Goal: Transaction & Acquisition: Purchase product/service

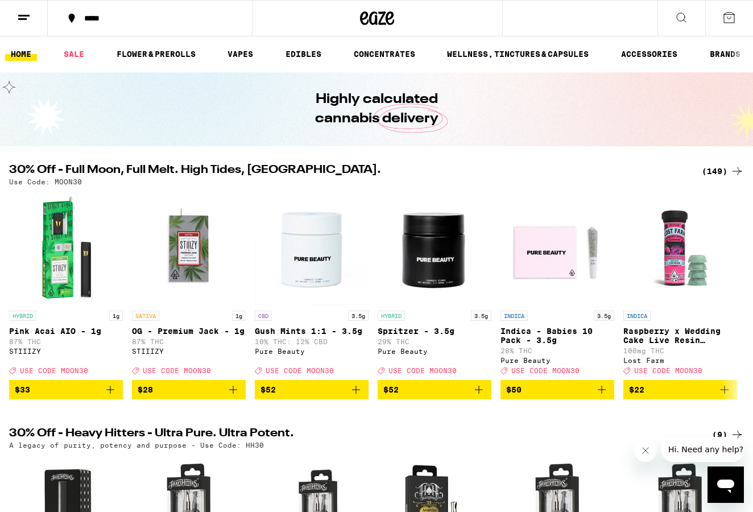
scroll to position [1, 0]
click at [677, 19] on icon at bounding box center [681, 18] width 14 height 14
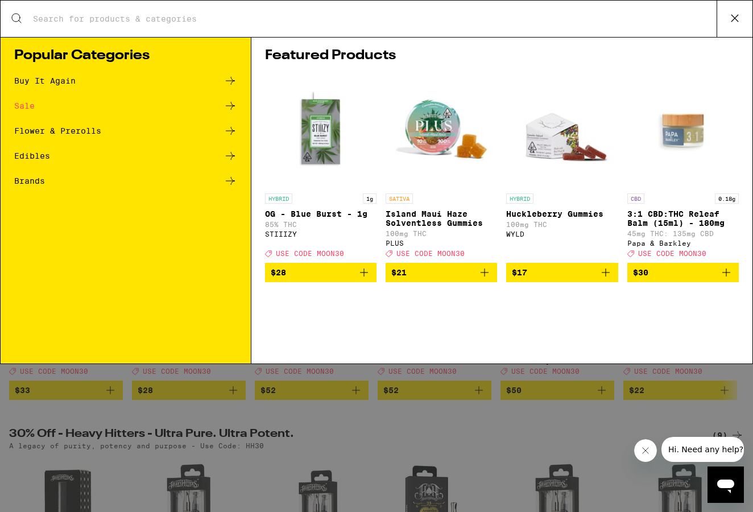
scroll to position [0, 0]
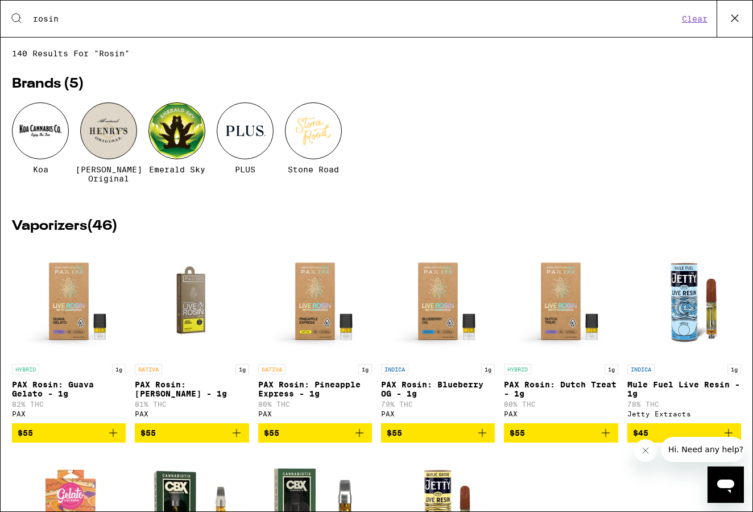
type input "rosin"
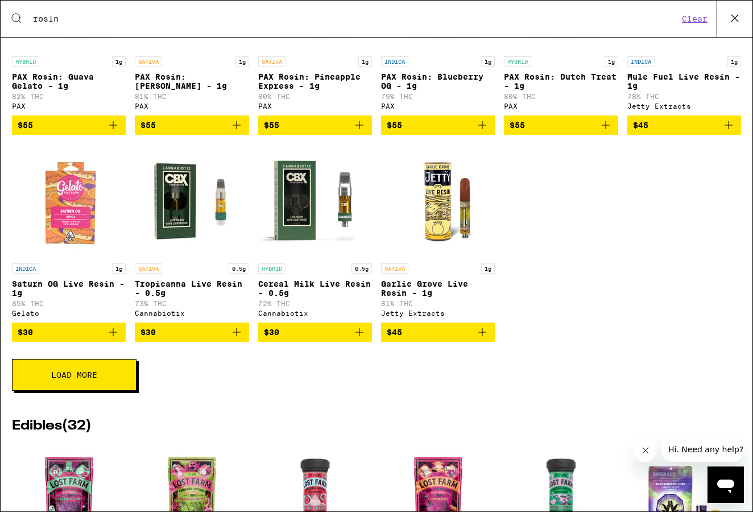
scroll to position [310, 0]
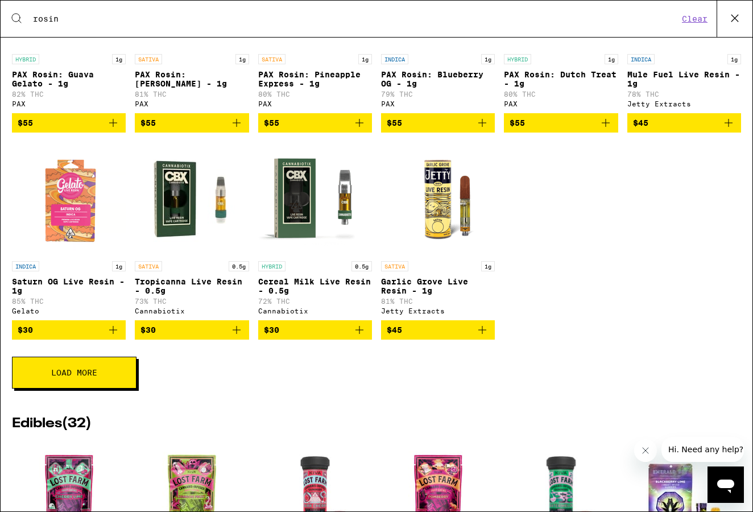
click at [95, 388] on button "Load More" at bounding box center [74, 373] width 125 height 32
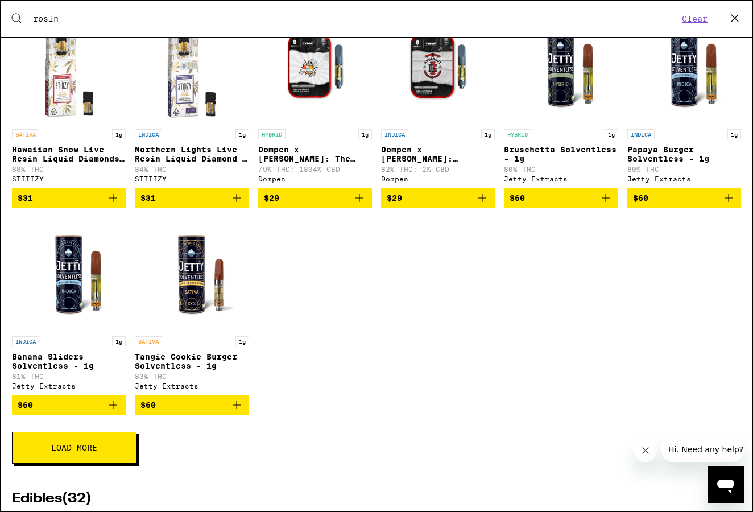
scroll to position [650, 0]
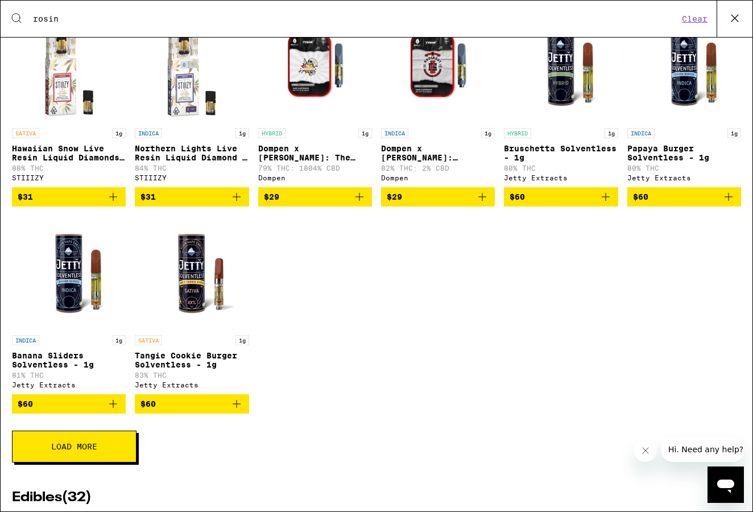
click at [110, 411] on icon "Add to bag" at bounding box center [113, 404] width 14 height 14
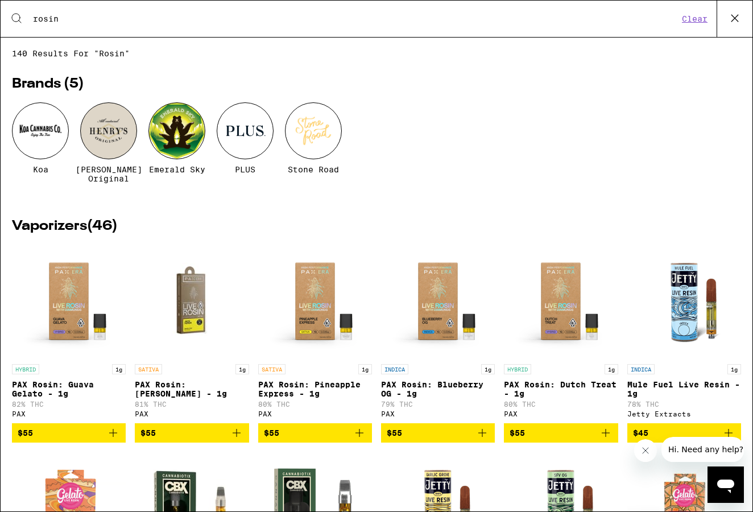
scroll to position [0, 0]
click at [736, 21] on icon at bounding box center [734, 18] width 17 height 17
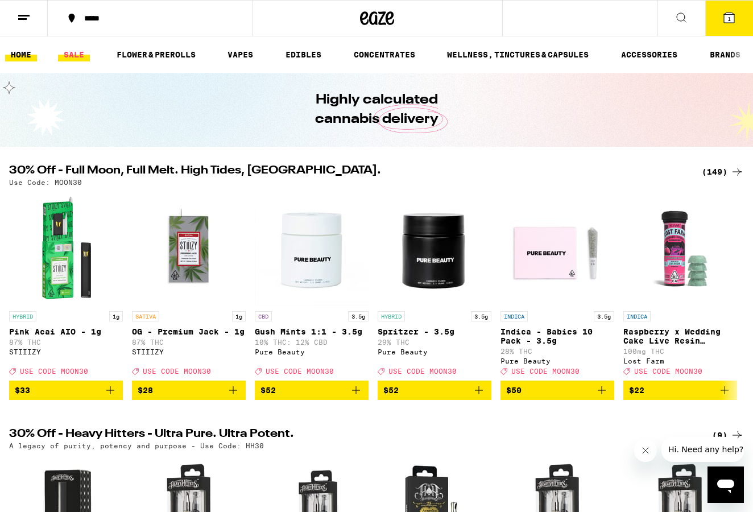
click at [73, 55] on link "SALE" at bounding box center [74, 55] width 32 height 14
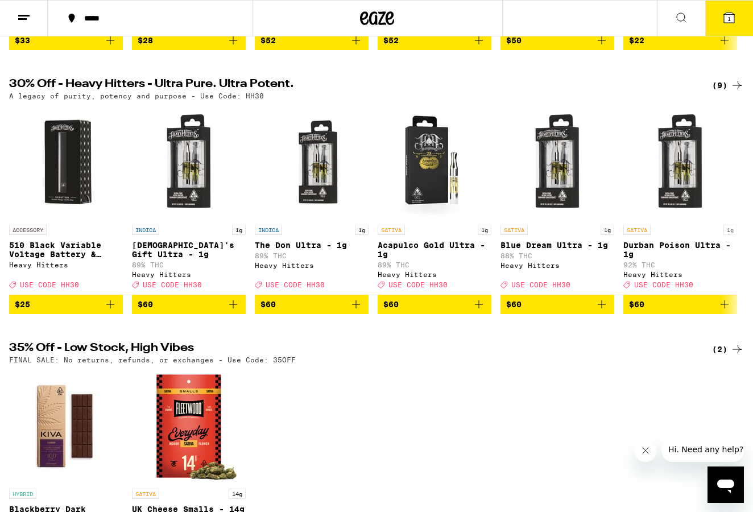
scroll to position [355, 0]
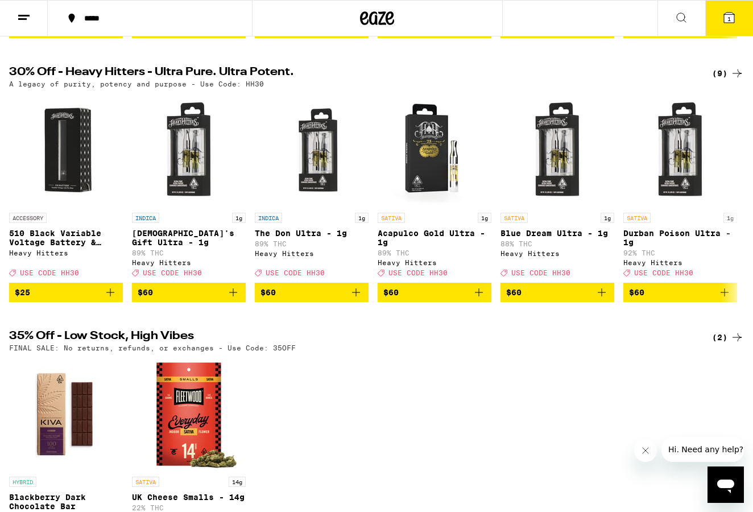
click at [723, 80] on div "(9)" at bounding box center [728, 74] width 32 height 14
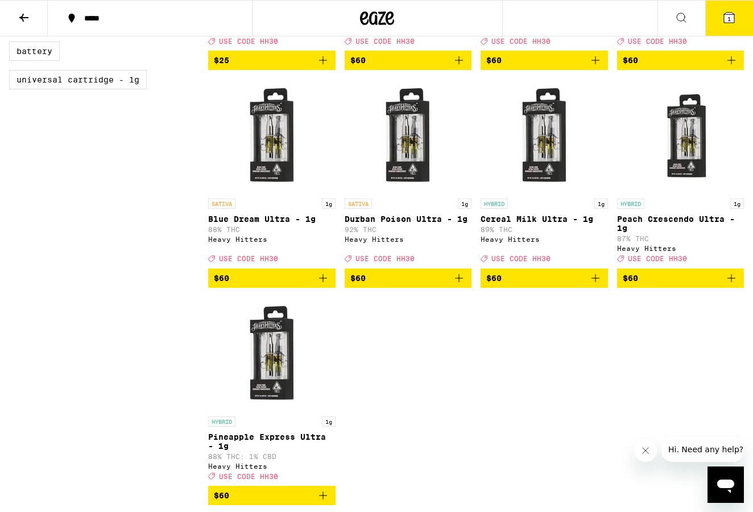
scroll to position [307, 0]
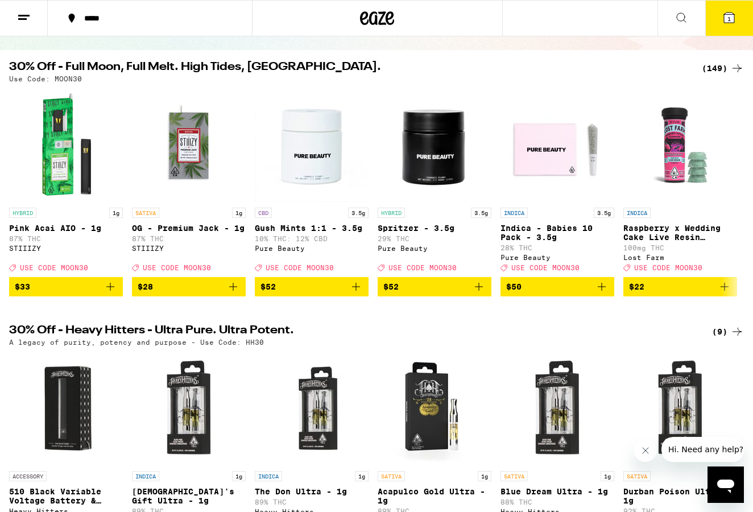
scroll to position [93, 0]
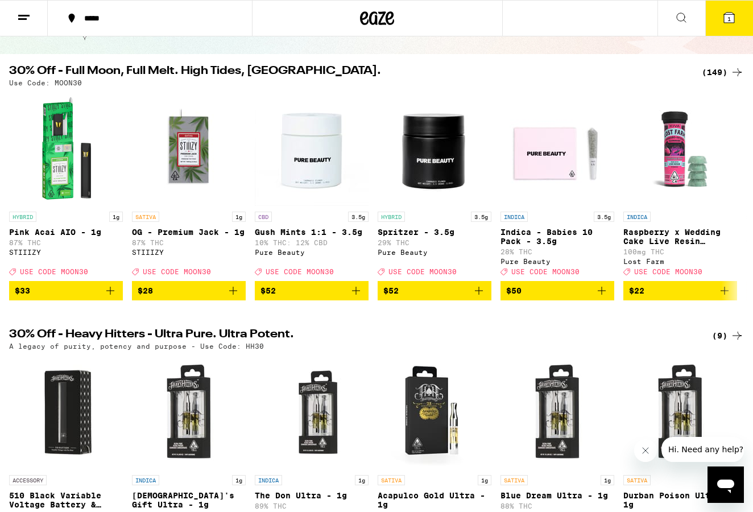
click at [720, 71] on div "(149)" at bounding box center [723, 72] width 42 height 14
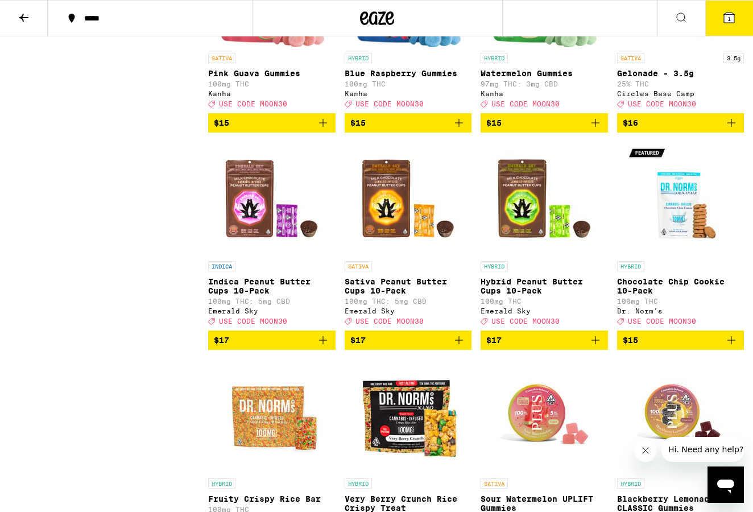
scroll to position [2804, 0]
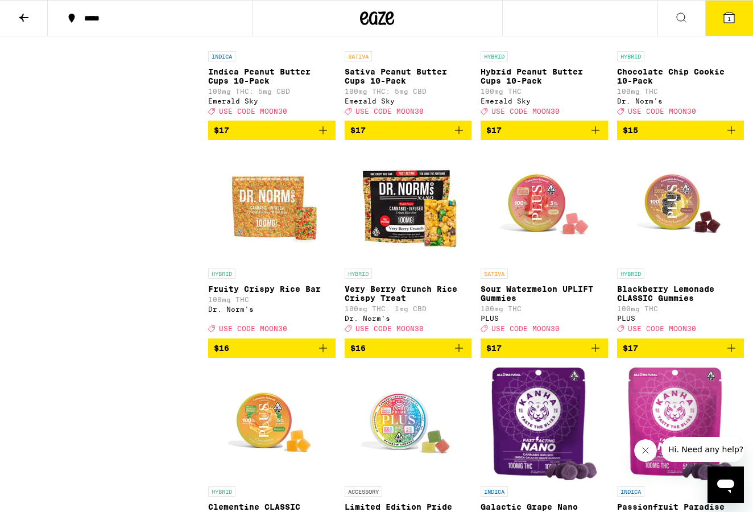
click at [327, 137] on icon "Add to bag" at bounding box center [323, 130] width 14 height 14
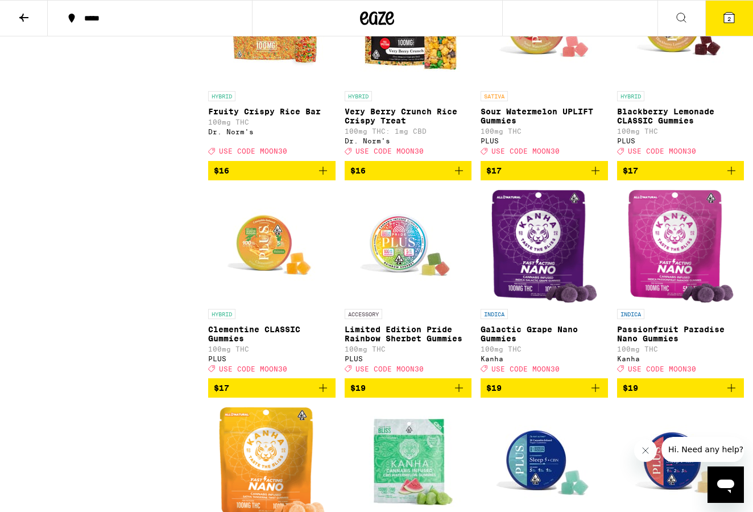
scroll to position [2983, 0]
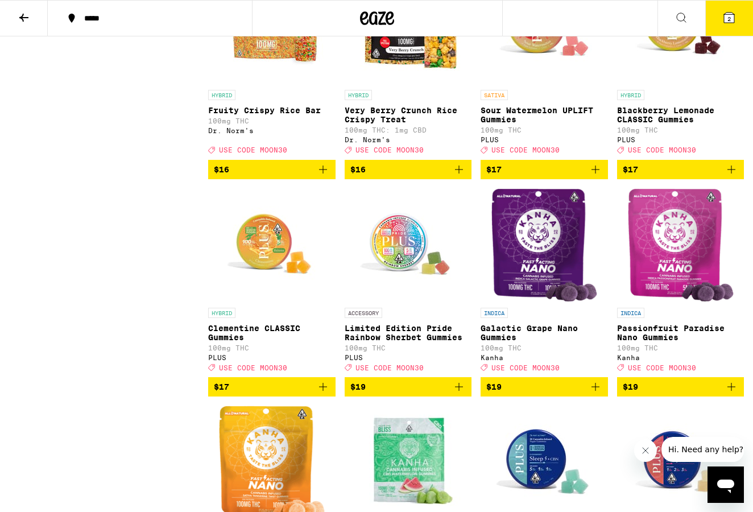
click at [324, 176] on icon "Add to bag" at bounding box center [323, 170] width 14 height 14
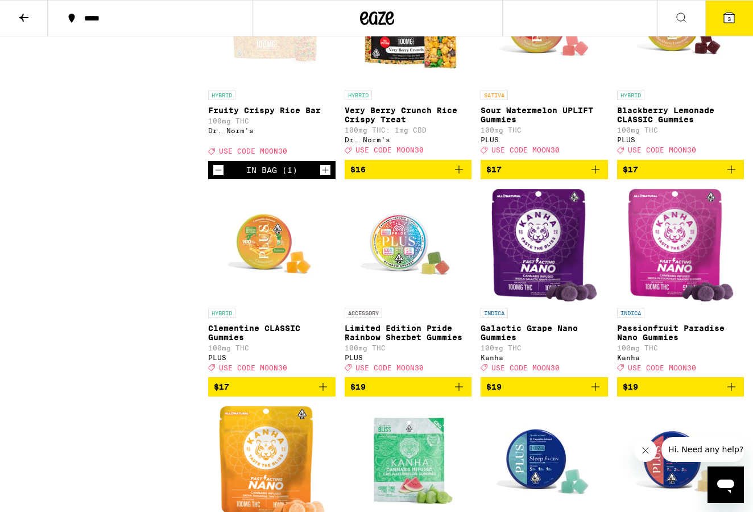
click at [458, 176] on icon "Add to bag" at bounding box center [459, 170] width 14 height 14
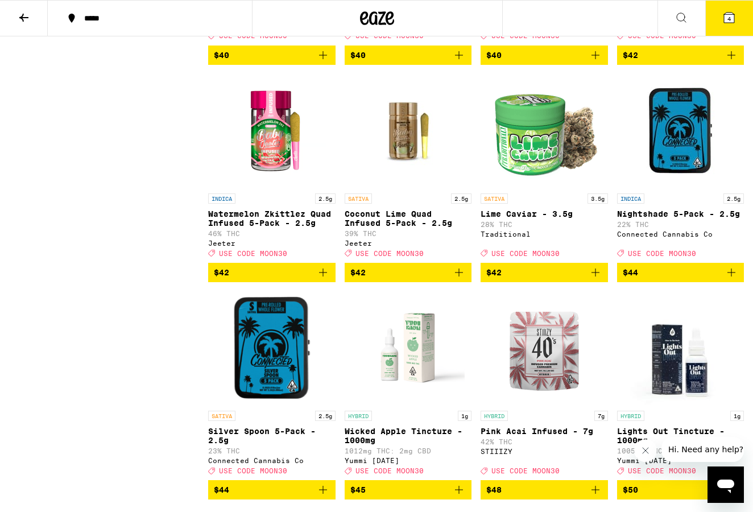
scroll to position [6995, 0]
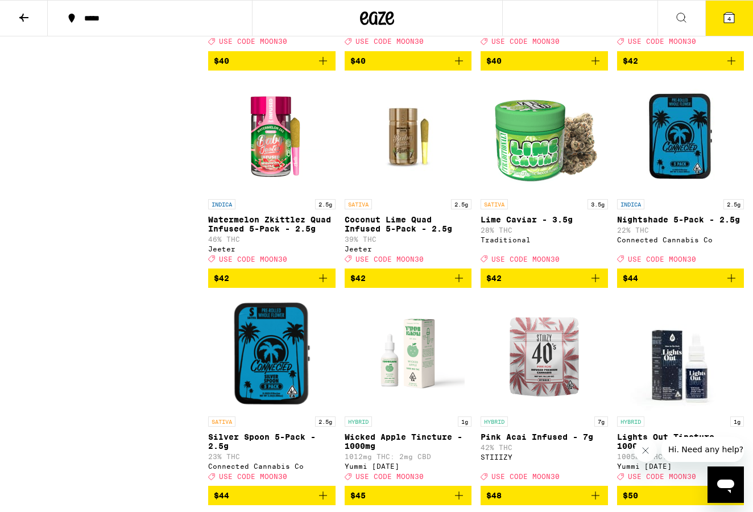
click at [731, 68] on icon "Add to bag" at bounding box center [731, 61] width 14 height 14
click at [730, 22] on span "5" at bounding box center [728, 18] width 3 height 7
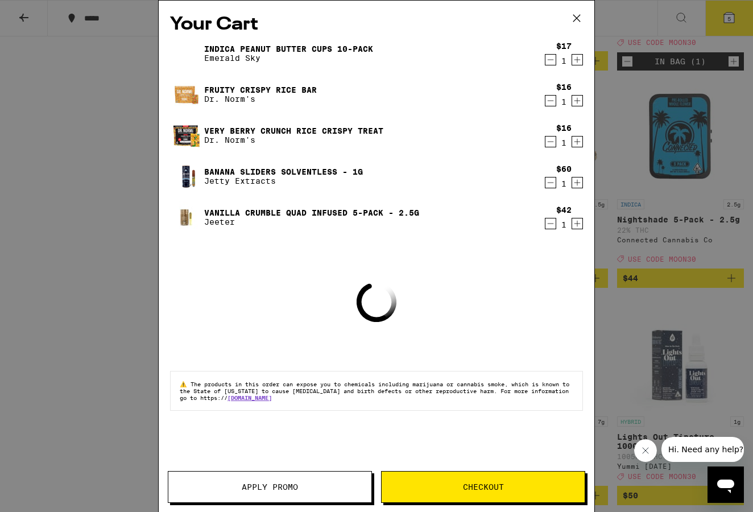
click at [302, 486] on span "Apply Promo" at bounding box center [269, 487] width 203 height 8
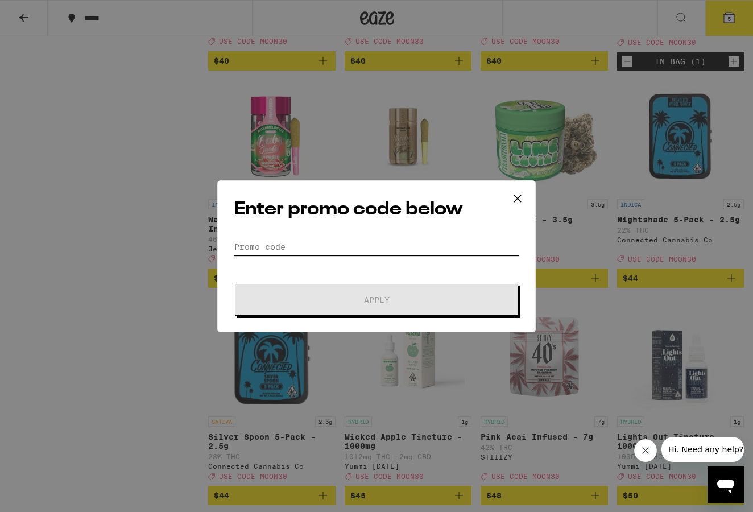
click at [279, 245] on input "Promo Code" at bounding box center [376, 246] width 285 height 17
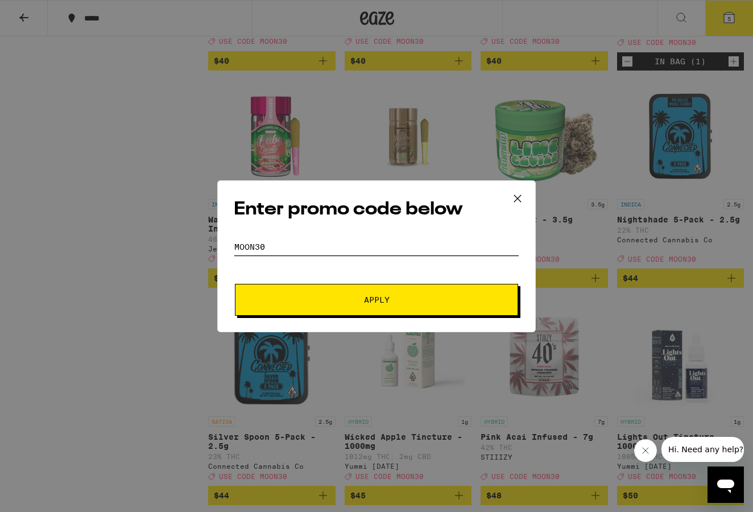
type input "MOON30"
click at [376, 299] on button "Apply" at bounding box center [376, 300] width 283 height 32
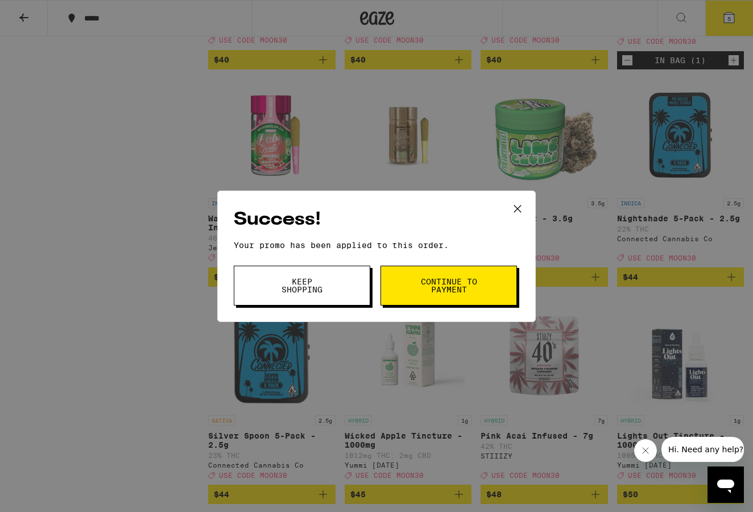
click at [434, 289] on span "Continue to payment" at bounding box center [449, 285] width 58 height 16
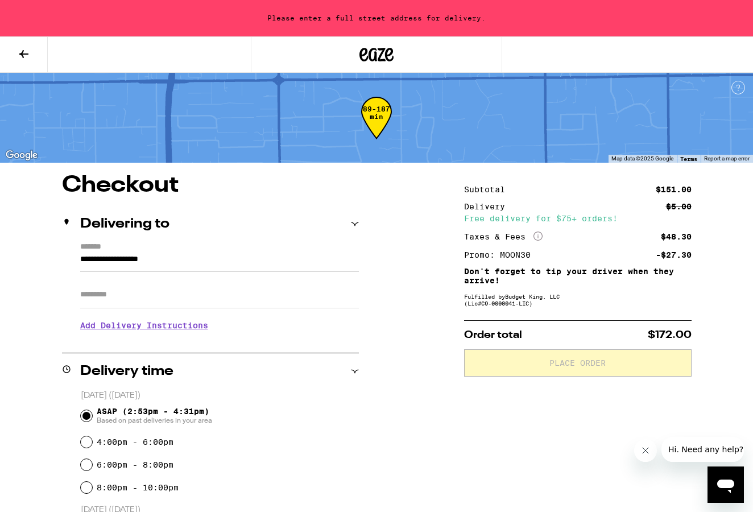
click at [102, 260] on input "**********" at bounding box center [219, 261] width 279 height 19
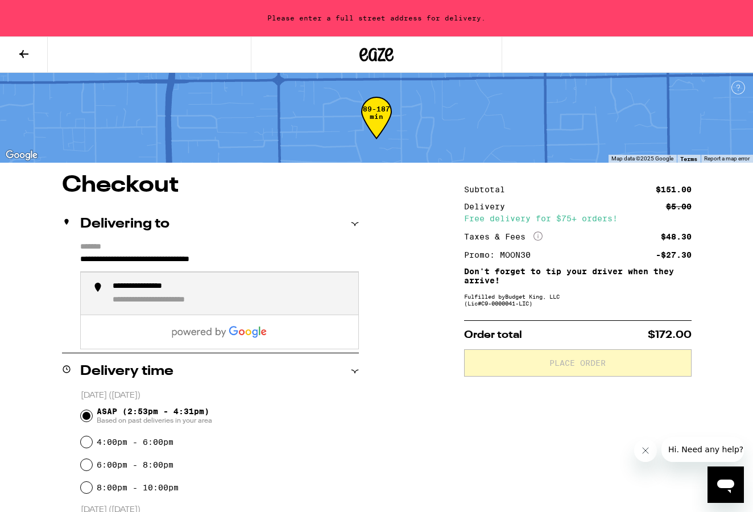
click at [167, 271] on input "**********" at bounding box center [219, 261] width 279 height 19
click at [204, 291] on div "**********" at bounding box center [231, 293] width 237 height 24
type input "**********"
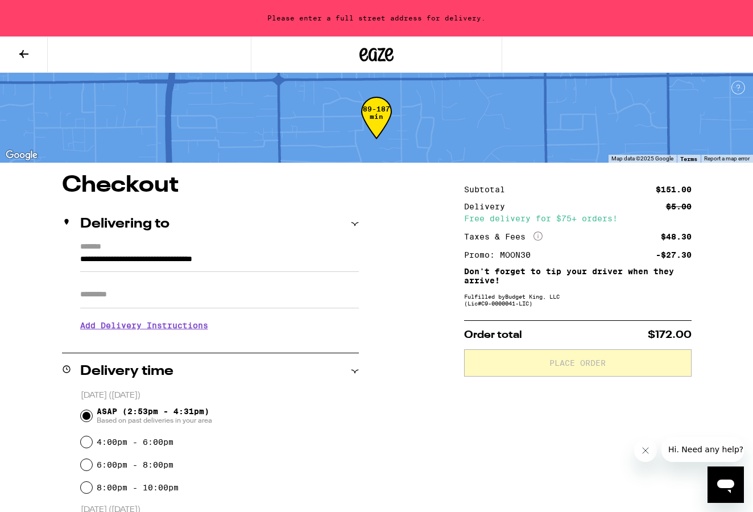
click at [25, 56] on icon at bounding box center [24, 54] width 14 height 14
